Goal: Obtain resource: Obtain resource

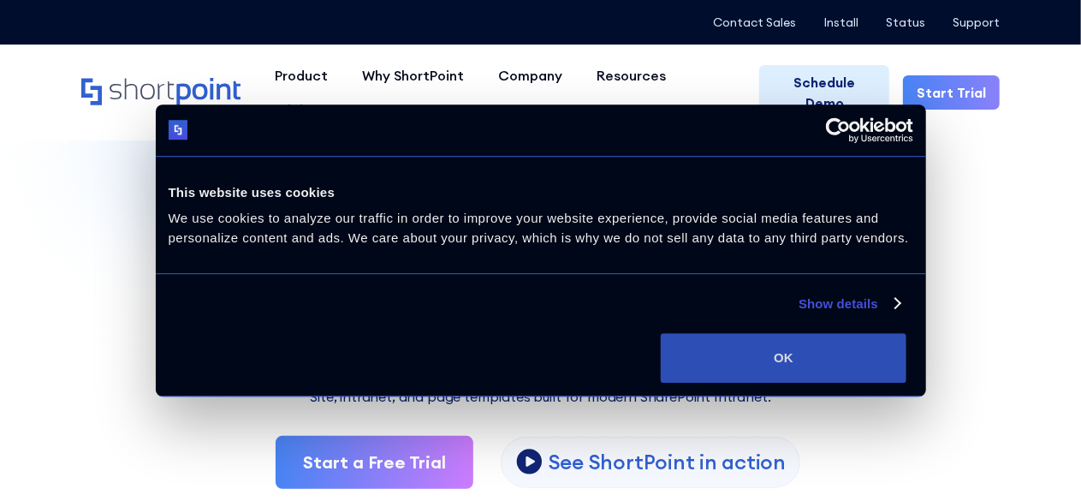
click at [903, 360] on button "OK" at bounding box center [784, 358] width 246 height 50
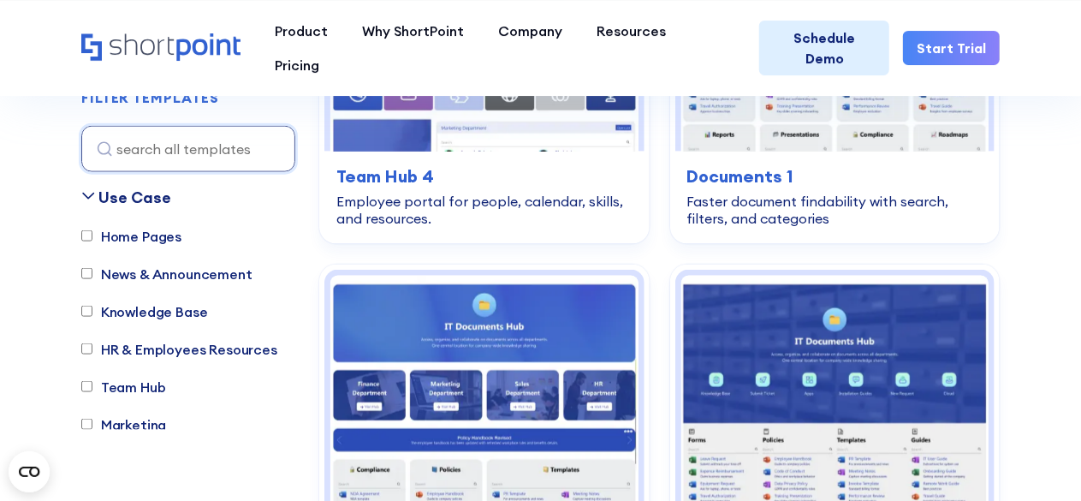
scroll to position [856, 0]
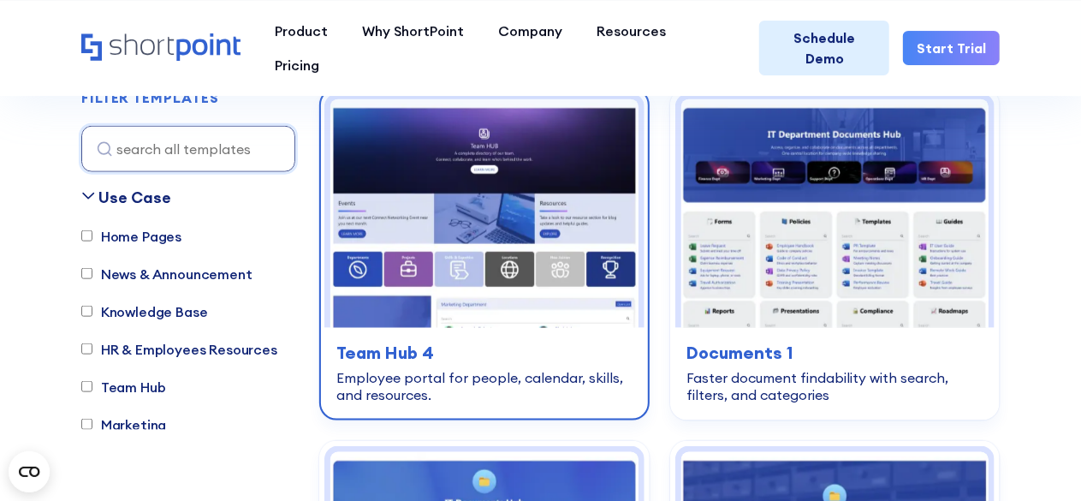
click at [498, 295] on img at bounding box center [485, 213] width 308 height 229
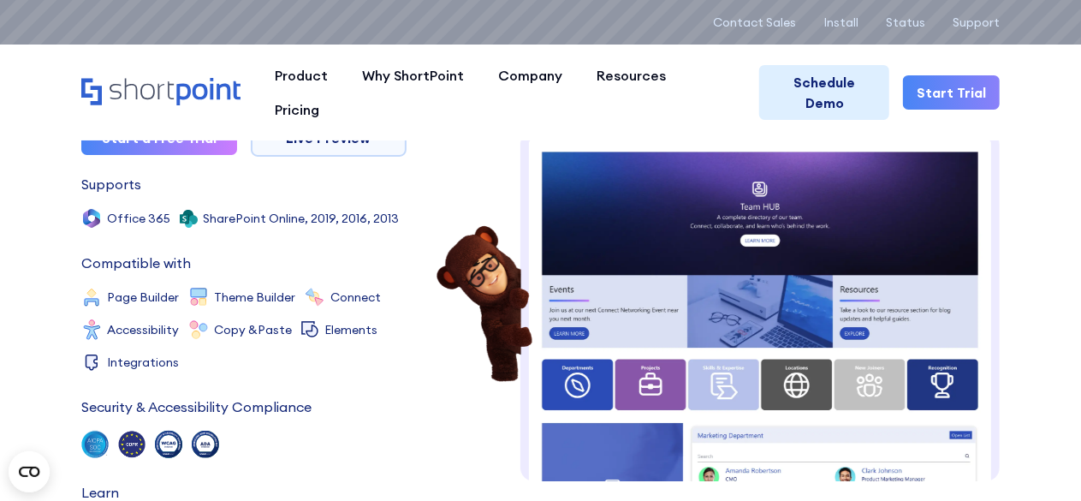
scroll to position [212, 0]
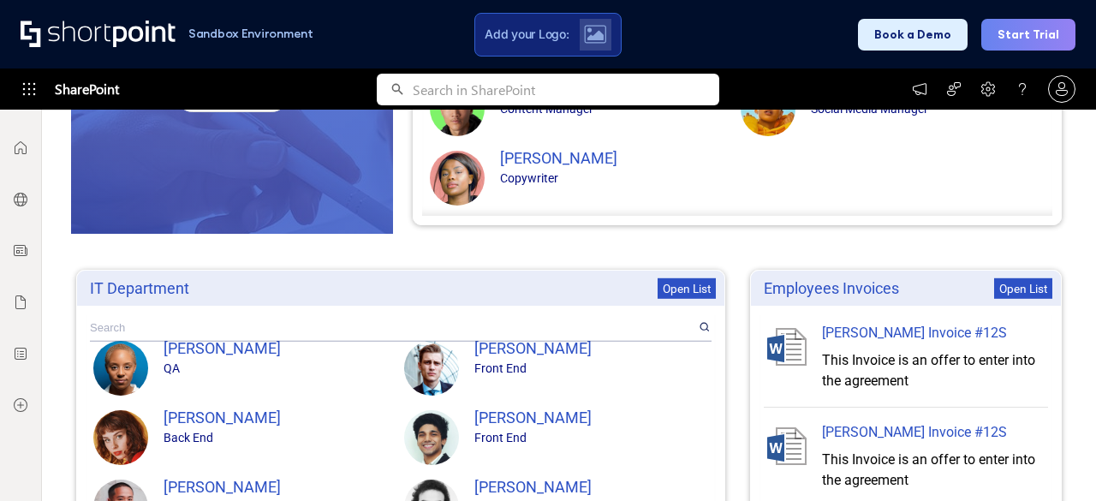
scroll to position [34, 0]
